Goal: Task Accomplishment & Management: Use online tool/utility

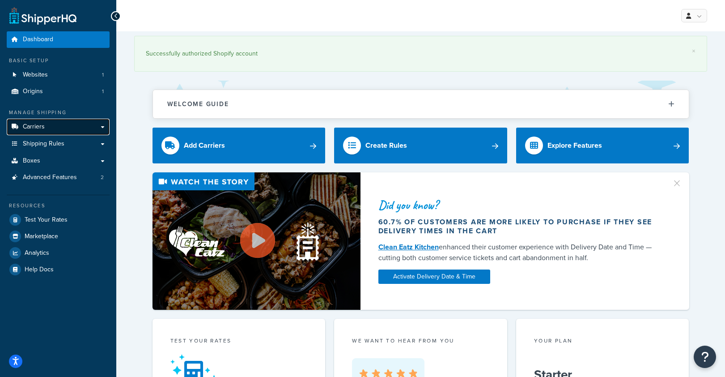
click at [72, 124] on link "Carriers" at bounding box center [58, 127] width 103 height 17
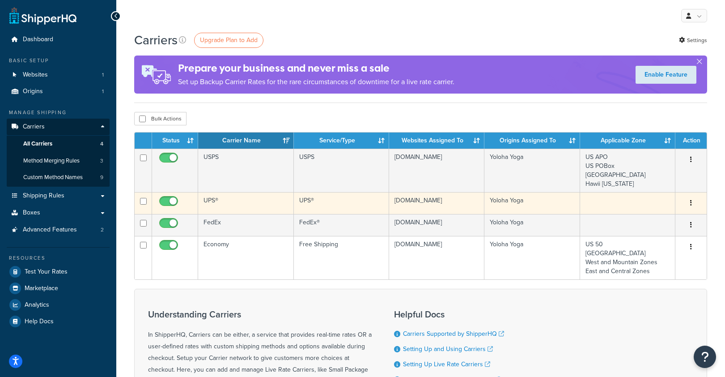
click at [216, 202] on td "UPS®" at bounding box center [245, 203] width 95 height 22
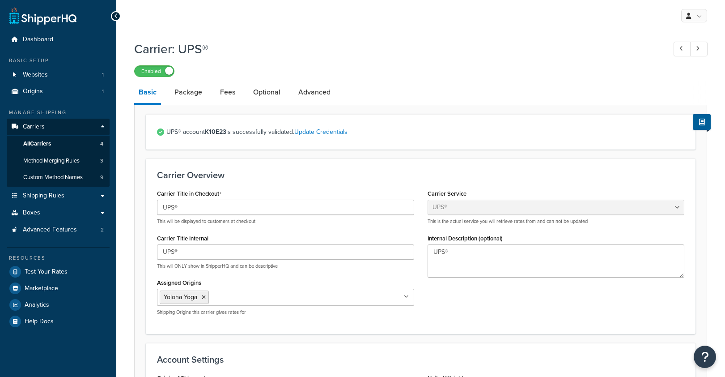
select select "ups"
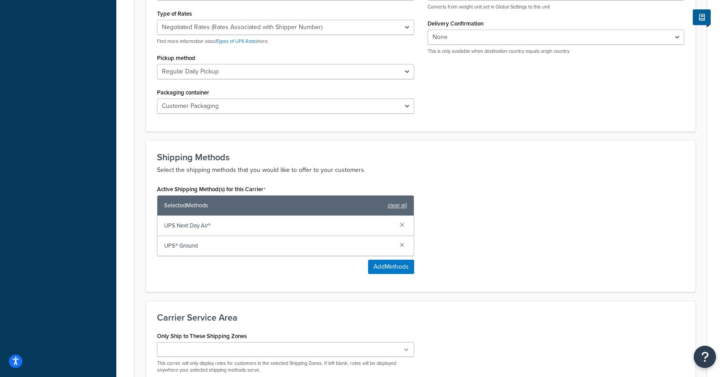
scroll to position [424, 0]
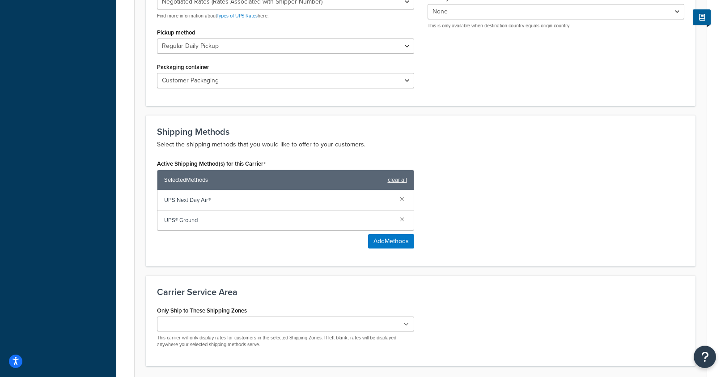
click at [377, 250] on div "Active Shipping Method(s) for this Carrier Selected Methods clear all UPS Next …" at bounding box center [285, 206] width 271 height 98
click at [385, 243] on button "Add Methods" at bounding box center [391, 241] width 46 height 14
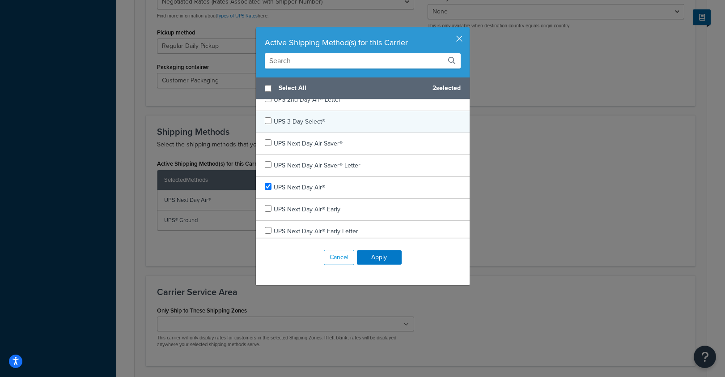
scroll to position [66, 0]
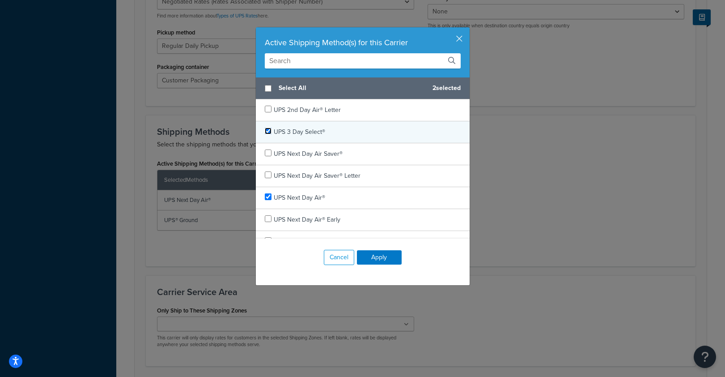
click at [268, 128] on input "checkbox" at bounding box center [268, 130] width 7 height 7
checkbox input "true"
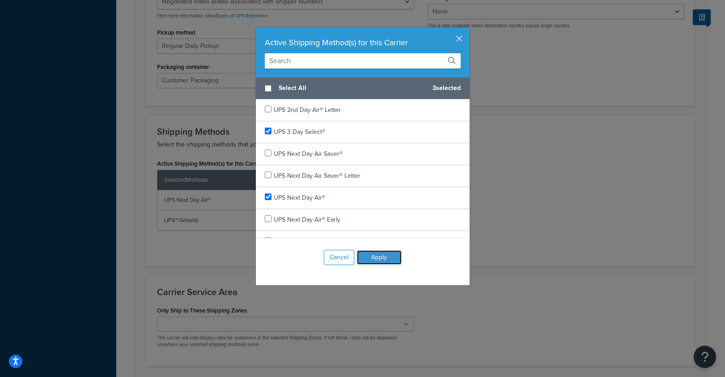
click at [395, 257] on button "Apply" at bounding box center [379, 257] width 45 height 14
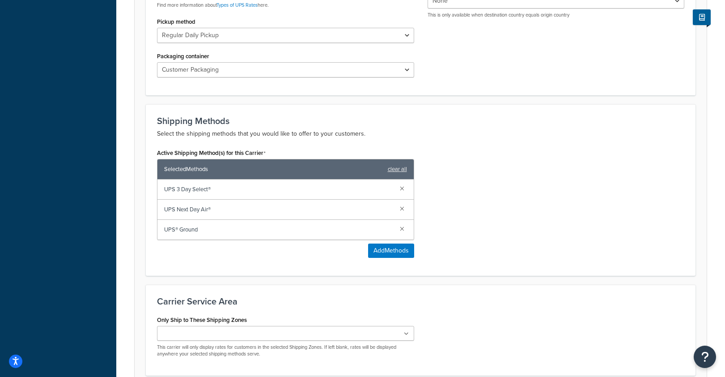
scroll to position [516, 0]
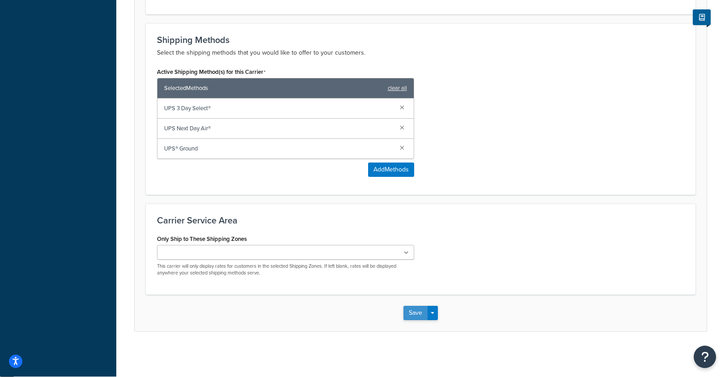
click at [419, 318] on button "Save" at bounding box center [415, 312] width 24 height 14
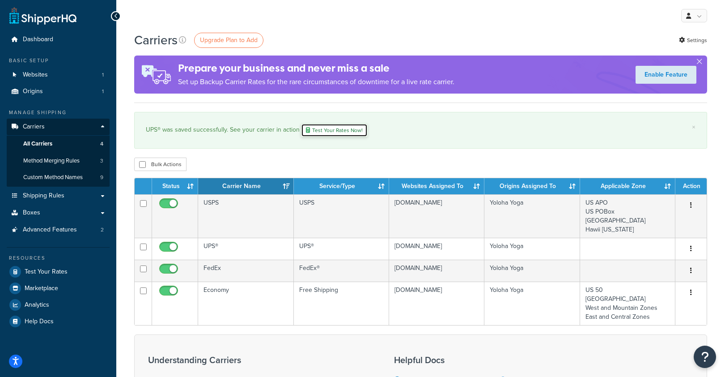
click at [326, 128] on link "Test Your Rates Now!" at bounding box center [334, 129] width 67 height 13
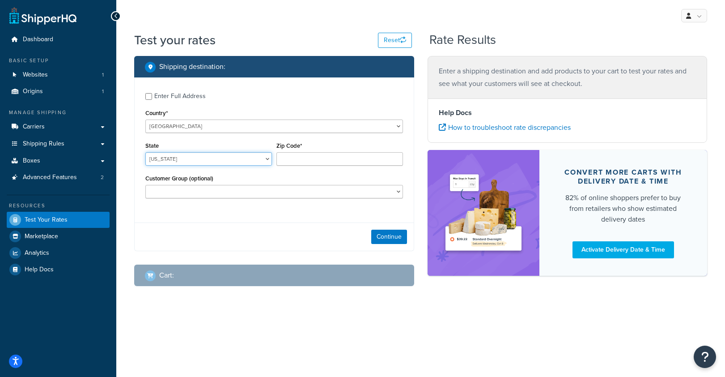
click at [206, 161] on select "Alabama Alaska American Samoa Arizona Arkansas Armed Forces Americas Armed Forc…" at bounding box center [208, 158] width 127 height 13
select select "OR"
click at [145, 152] on select "Alabama Alaska American Samoa Arizona Arkansas Armed Forces Americas Armed Forc…" at bounding box center [208, 158] width 127 height 13
click at [154, 93] on div "Enter Full Address" at bounding box center [179, 96] width 51 height 13
click at [152, 93] on input "Enter Full Address" at bounding box center [148, 96] width 7 height 7
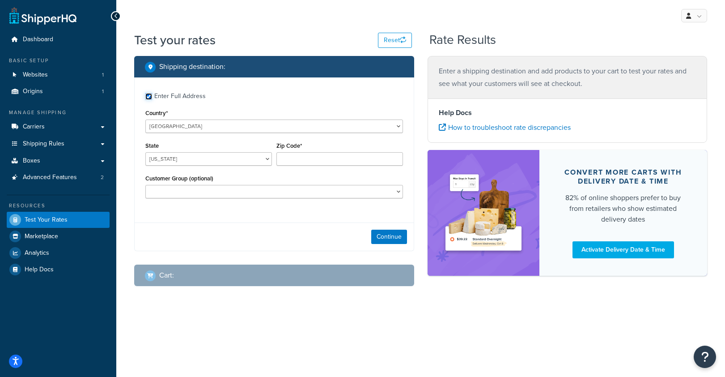
checkbox input "true"
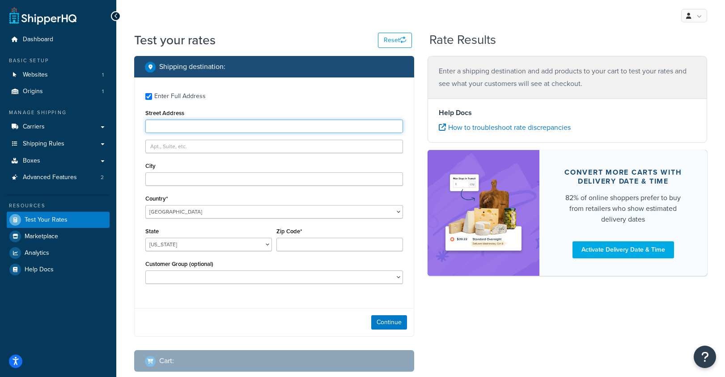
click at [209, 130] on input "Street Address" at bounding box center [274, 125] width 258 height 13
type input "635 lit way"
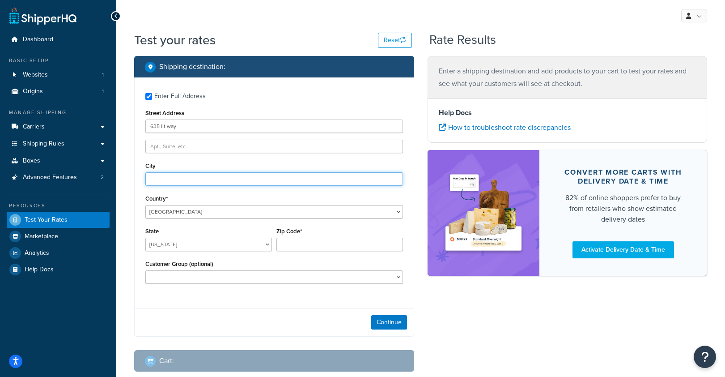
click at [165, 177] on input "City" at bounding box center [274, 178] width 258 height 13
type input "ashland"
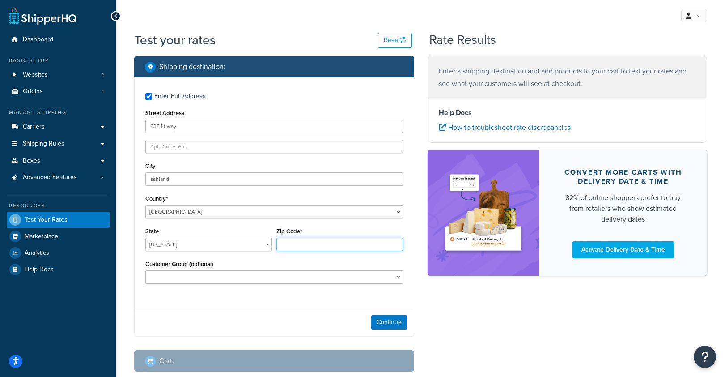
click at [309, 248] on input "Zip Code*" at bounding box center [339, 243] width 127 height 13
type input "97520"
click at [388, 319] on button "Continue" at bounding box center [389, 322] width 36 height 14
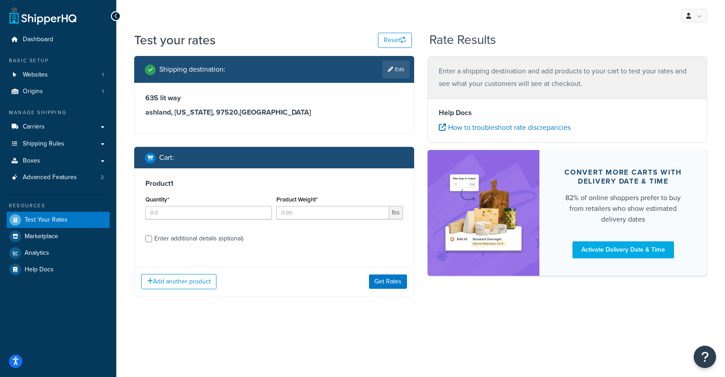
click at [212, 241] on div "Enter additional details (optional)" at bounding box center [198, 238] width 89 height 13
click at [152, 241] on input "Enter additional details (optional)" at bounding box center [148, 238] width 7 height 7
checkbox input "true"
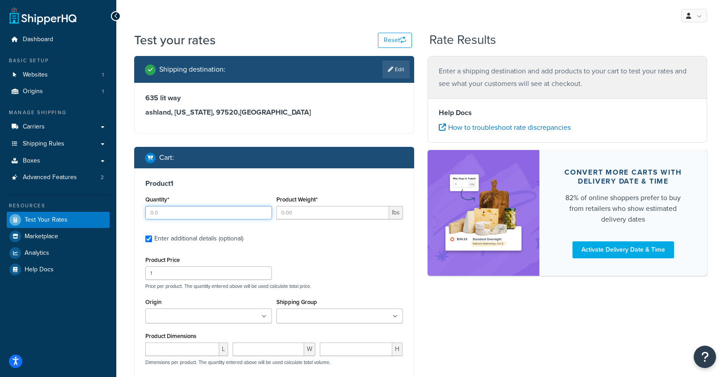
click at [180, 213] on input "Quantity*" at bounding box center [208, 212] width 127 height 13
type input "1"
click at [306, 213] on input "Product Weight*" at bounding box center [332, 212] width 113 height 13
type input "63"
click at [346, 250] on div "Product 1 Quantity* 1 Product Weight* 63 lbs Enter additional details (optional…" at bounding box center [274, 296] width 279 height 257
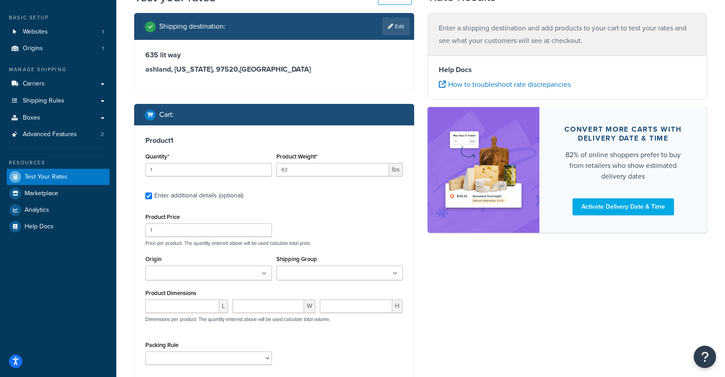
scroll to position [44, 0]
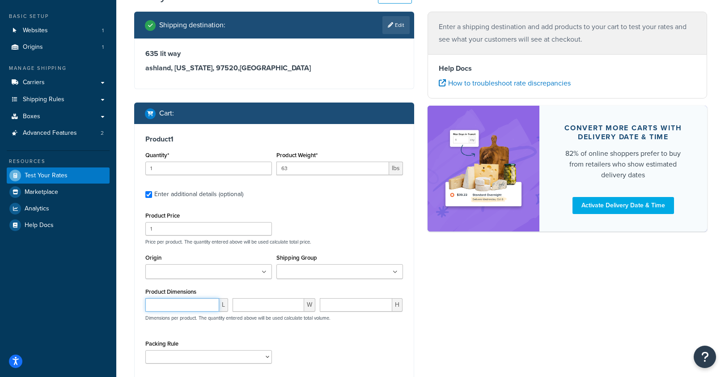
click at [170, 307] on input "number" at bounding box center [182, 304] width 74 height 13
type input "26"
type input "15"
click at [476, 278] on div "Shipping destination : Edit 635 lit way ashland, Oregon, 97520 , United States …" at bounding box center [420, 221] width 586 height 419
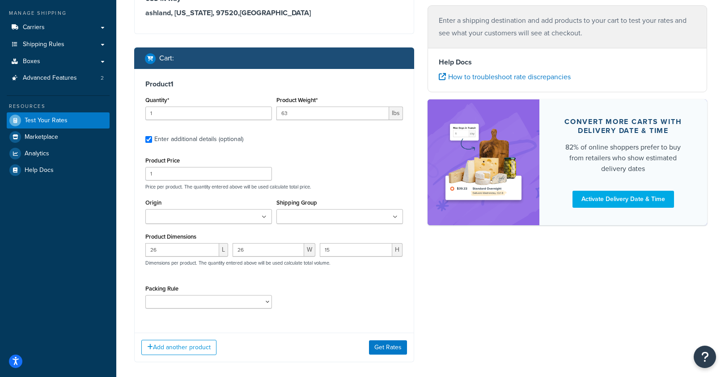
scroll to position [105, 0]
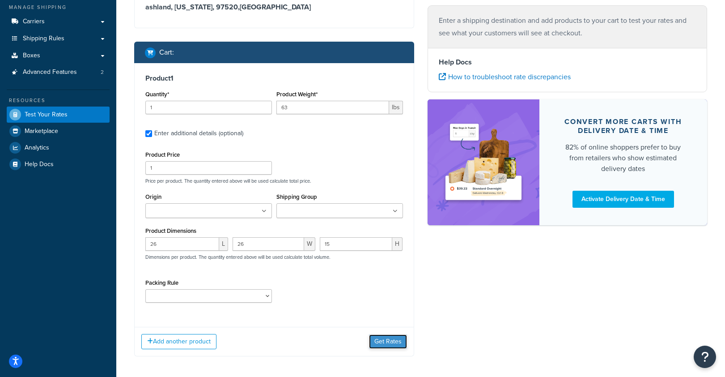
click at [383, 342] on button "Get Rates" at bounding box center [388, 341] width 38 height 14
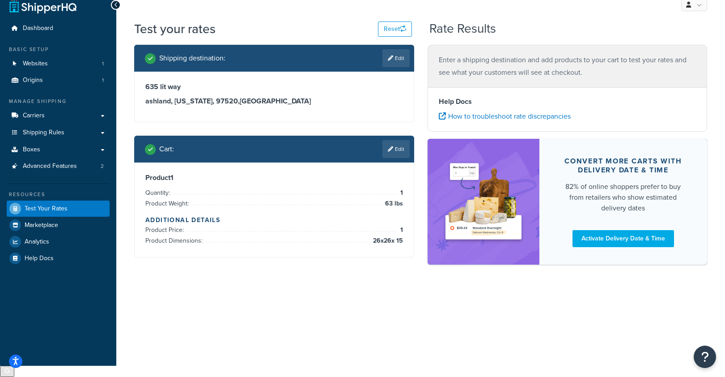
scroll to position [0, 0]
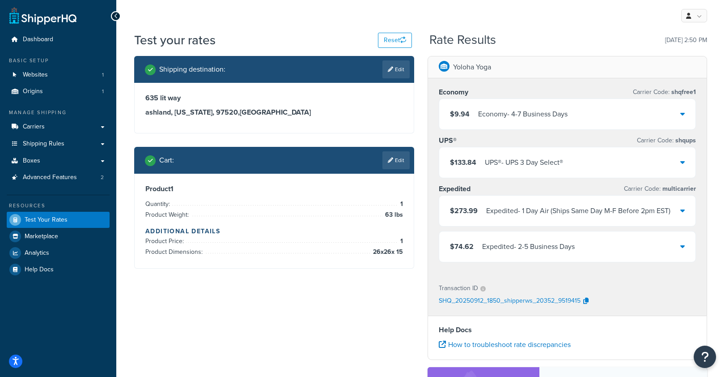
click at [581, 245] on div "$74.62 Expedited - 2-5 Business Days" at bounding box center [567, 246] width 257 height 30
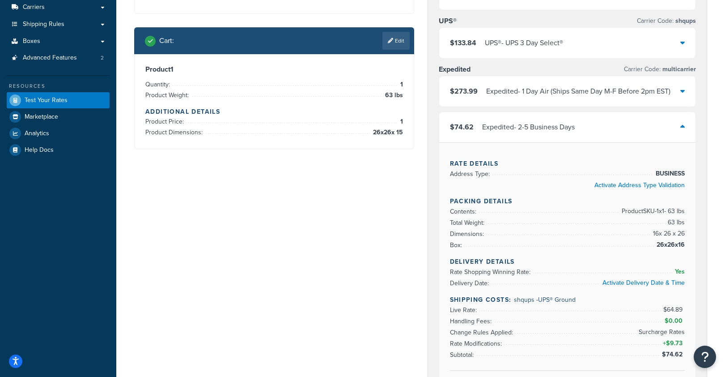
scroll to position [113, 0]
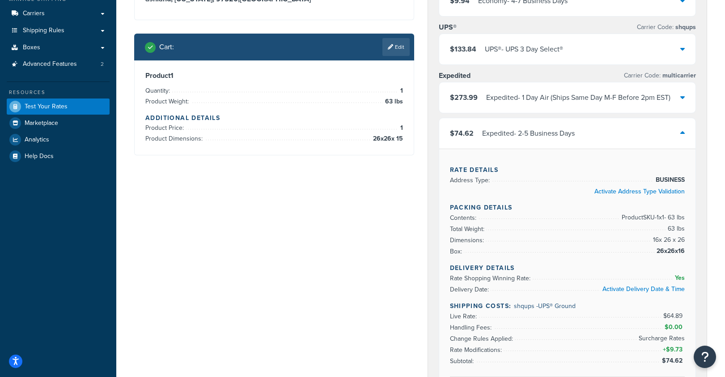
click at [612, 143] on div "$74.62 Expedited - 2-5 Business Days" at bounding box center [567, 133] width 257 height 30
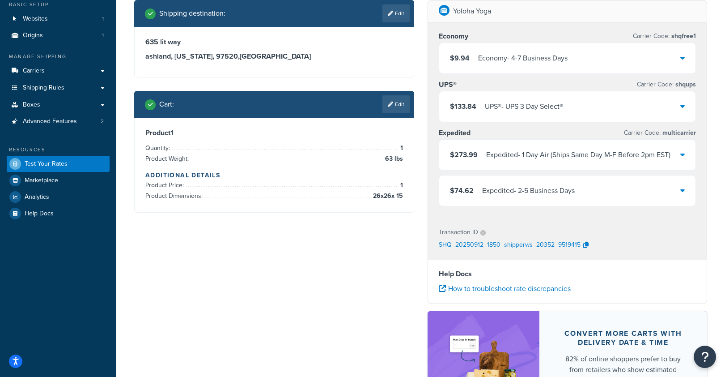
scroll to position [51, 0]
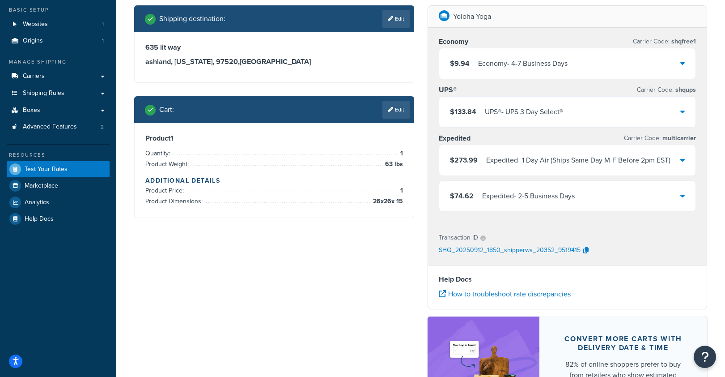
click at [545, 110] on div "UPS® - UPS 3 Day Select®" at bounding box center [524, 112] width 78 height 13
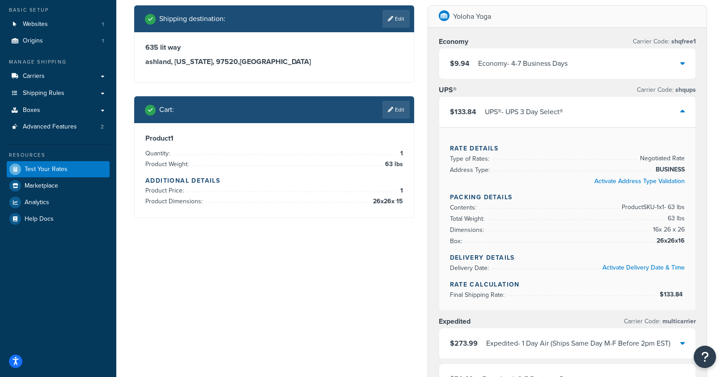
click at [545, 110] on div "UPS® - UPS 3 Day Select®" at bounding box center [524, 112] width 78 height 13
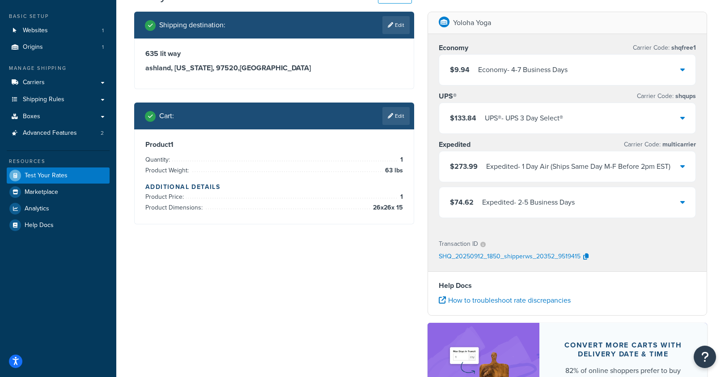
scroll to position [44, 0]
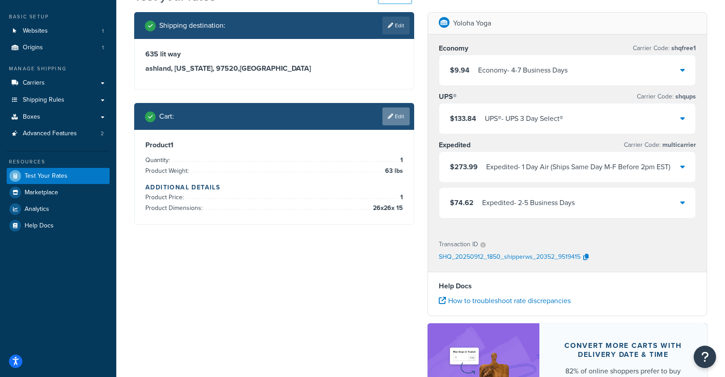
click at [394, 116] on link "Edit" at bounding box center [395, 116] width 27 height 18
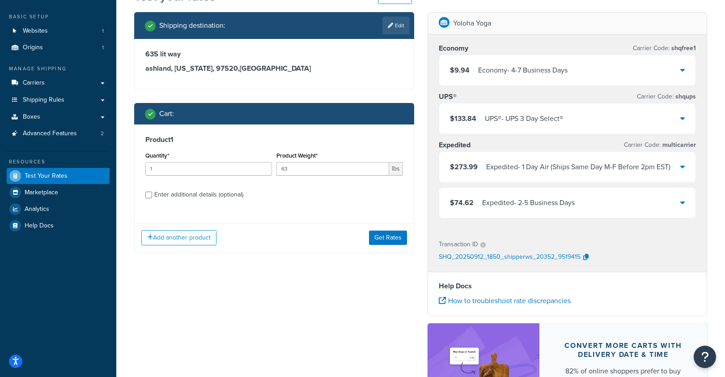
click at [215, 199] on div "Enter additional details (optional)" at bounding box center [198, 194] width 89 height 13
click at [152, 198] on input "Enter additional details (optional)" at bounding box center [148, 194] width 7 height 7
checkbox input "true"
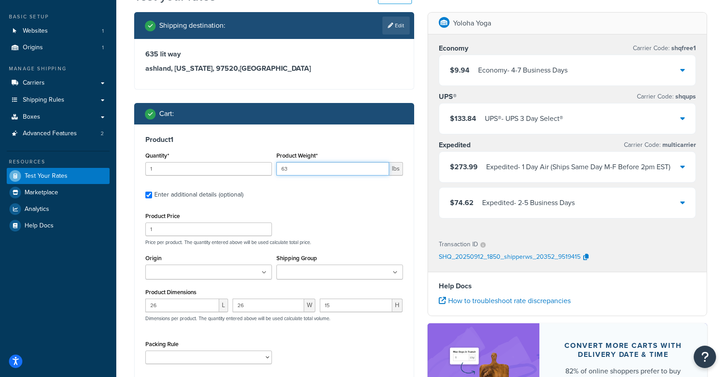
click at [288, 168] on input "63" at bounding box center [332, 168] width 113 height 13
type input "6"
type input "21"
click at [168, 309] on input "26" at bounding box center [182, 304] width 74 height 13
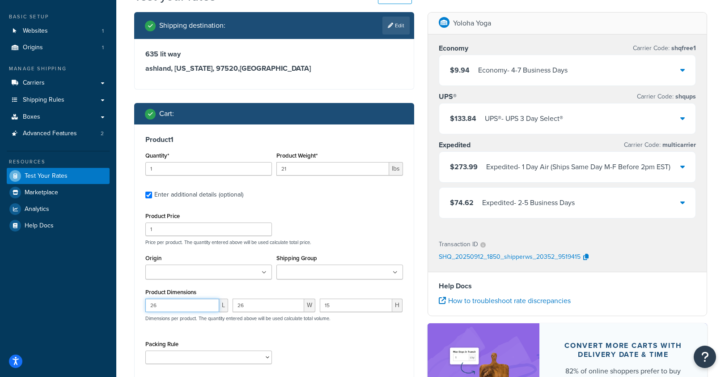
click at [168, 309] on input "26" at bounding box center [182, 304] width 74 height 13
type input "25"
click at [249, 302] on input "26" at bounding box center [269, 304] width 72 height 13
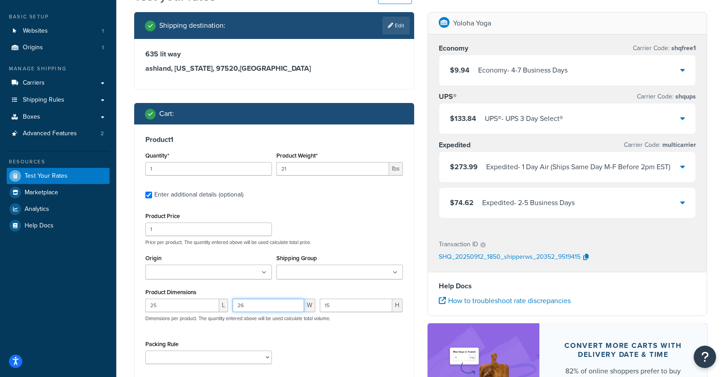
click at [249, 302] on input "26" at bounding box center [269, 304] width 72 height 13
type input "24"
click at [336, 305] on input "15" at bounding box center [356, 304] width 72 height 13
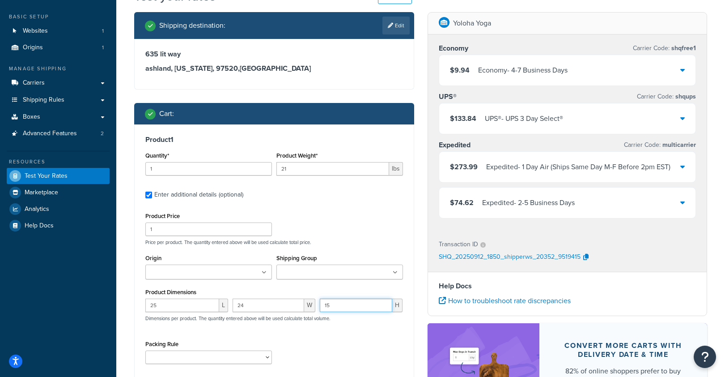
click at [336, 305] on input "15" at bounding box center [356, 304] width 72 height 13
type input "6"
click at [375, 230] on div "Product Price 1 Price per product. The quantity entered above will be used calc…" at bounding box center [274, 227] width 262 height 35
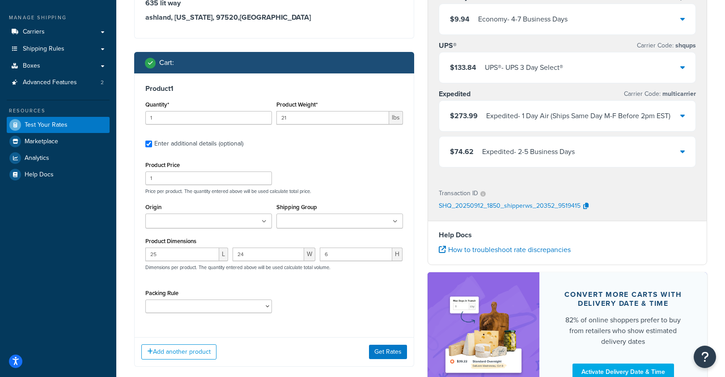
scroll to position [96, 0]
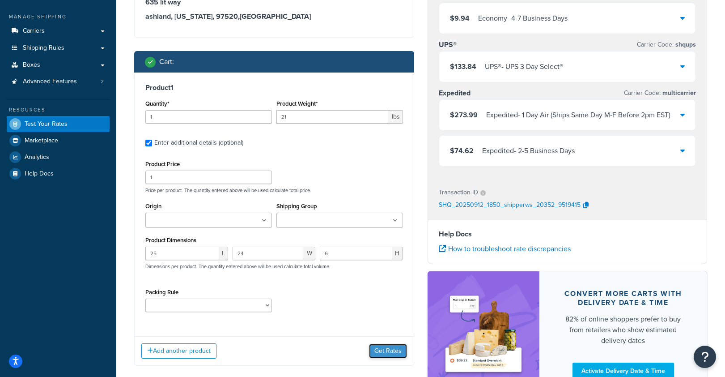
click at [378, 353] on button "Get Rates" at bounding box center [388, 350] width 38 height 14
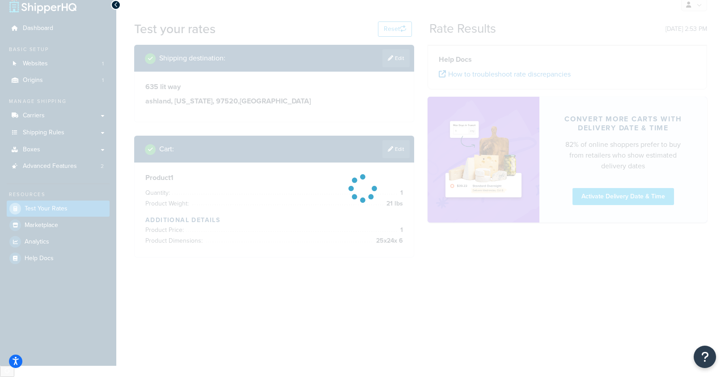
scroll to position [0, 0]
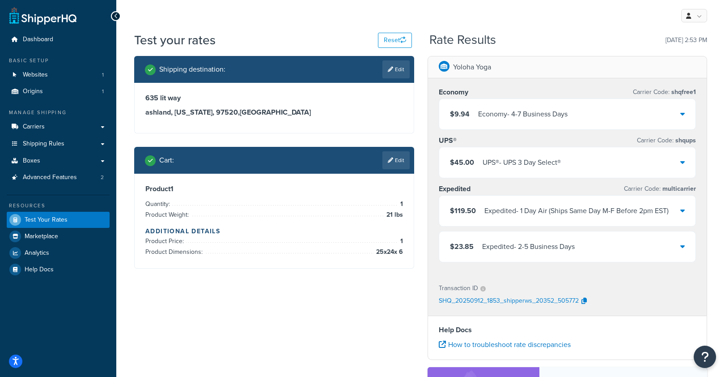
click at [554, 241] on div "Expedited - 2-5 Business Days" at bounding box center [528, 246] width 93 height 13
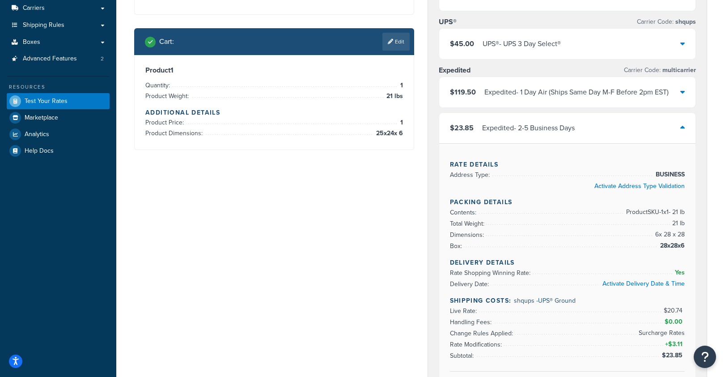
scroll to position [123, 0]
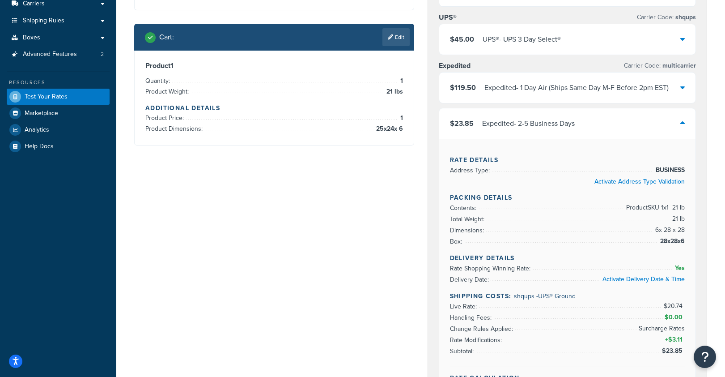
click at [574, 123] on div "Expedited - 2-5 Business Days" at bounding box center [528, 123] width 93 height 13
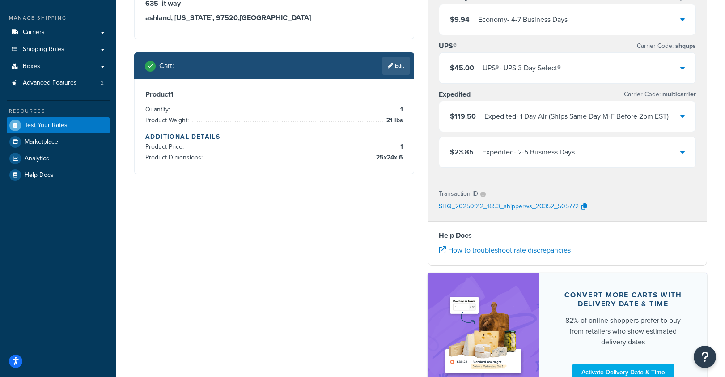
scroll to position [94, 0]
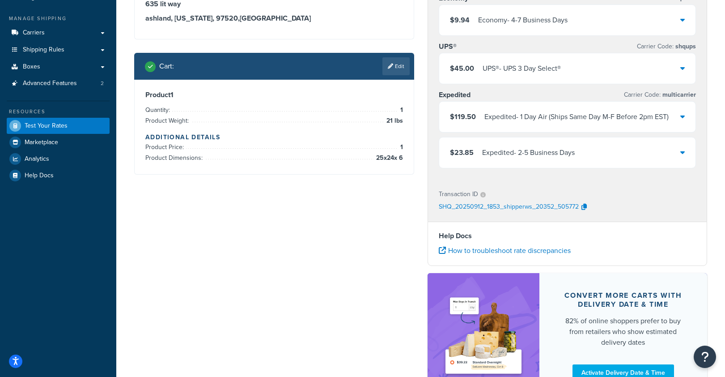
click at [571, 69] on div "$45.00 UPS® - UPS 3 Day Select®" at bounding box center [567, 68] width 257 height 30
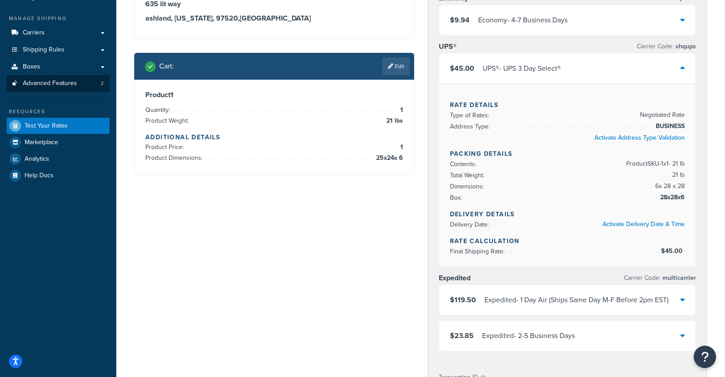
scroll to position [15, 0]
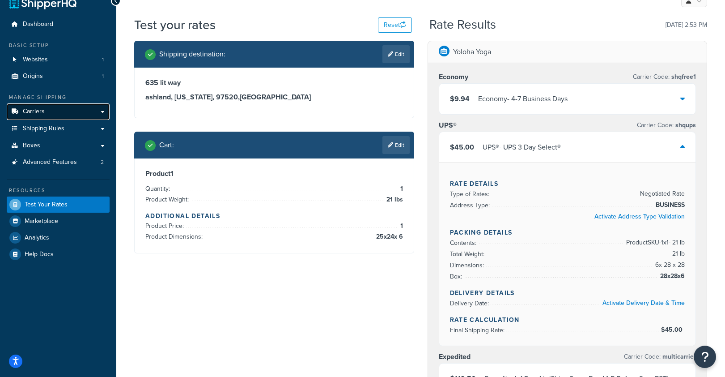
click at [50, 114] on link "Carriers" at bounding box center [58, 111] width 103 height 17
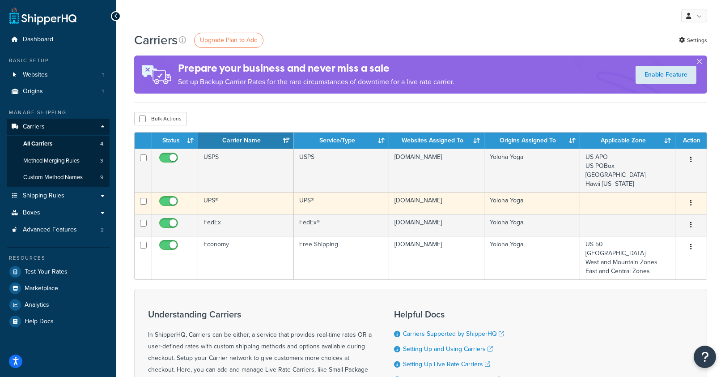
click at [641, 205] on td at bounding box center [627, 203] width 95 height 22
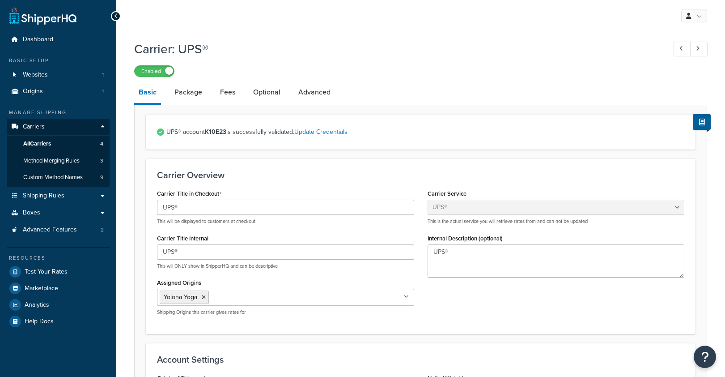
select select "ups"
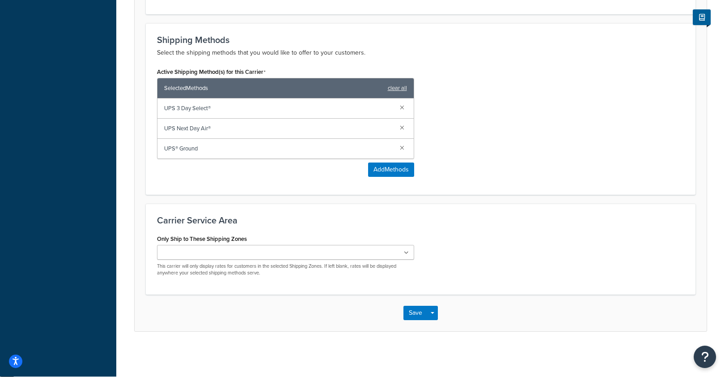
scroll to position [514, 0]
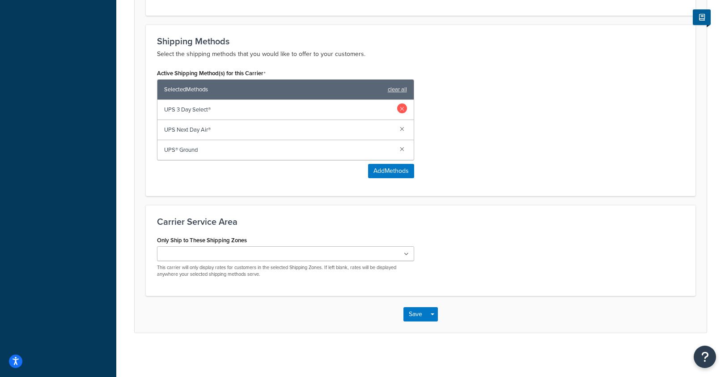
click at [399, 106] on link at bounding box center [402, 108] width 10 height 10
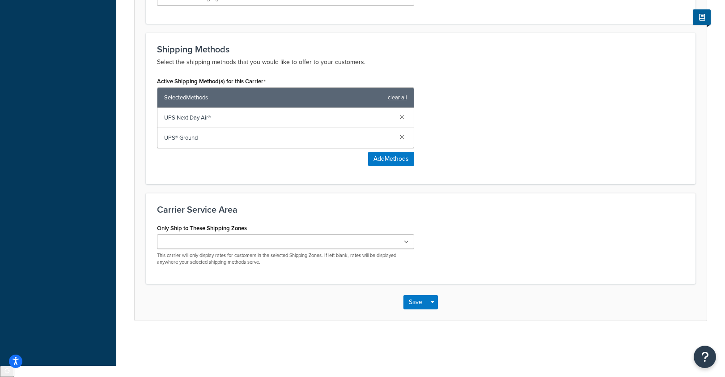
scroll to position [495, 0]
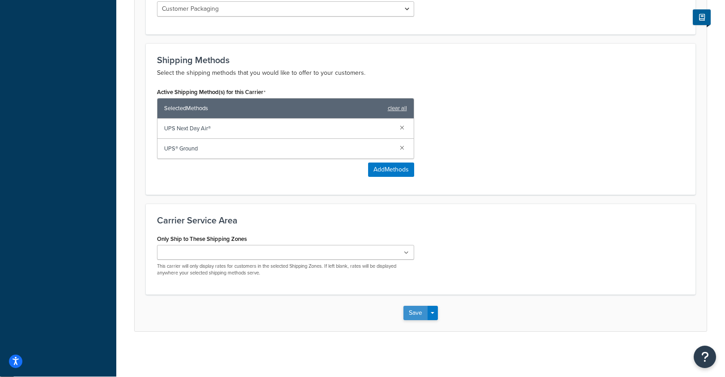
click at [419, 318] on button "Save" at bounding box center [415, 312] width 24 height 14
